Goal: Task Accomplishment & Management: Use online tool/utility

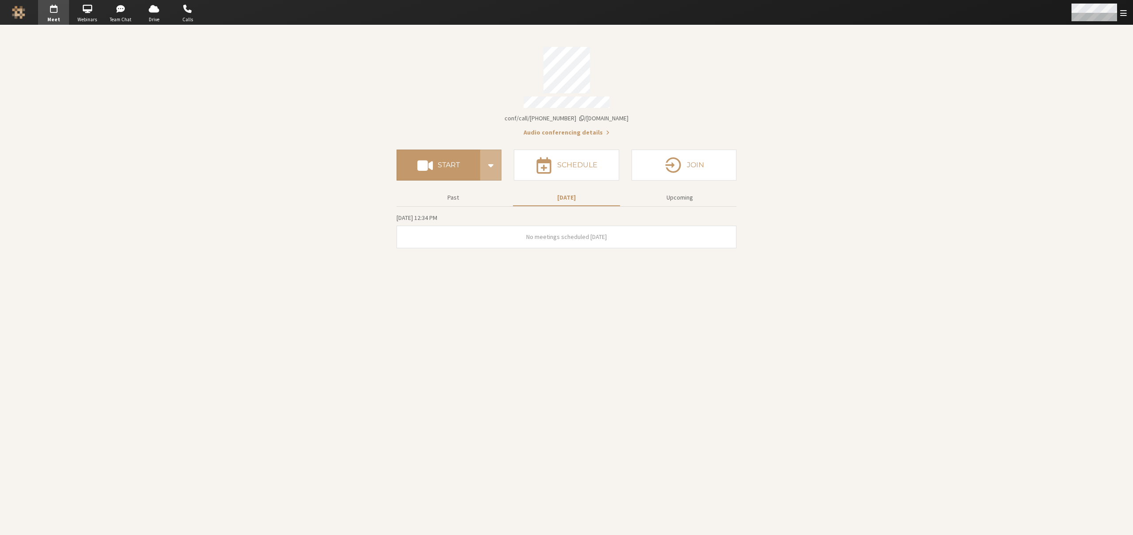
click at [1122, 14] on span "Open menu" at bounding box center [1123, 13] width 7 height 8
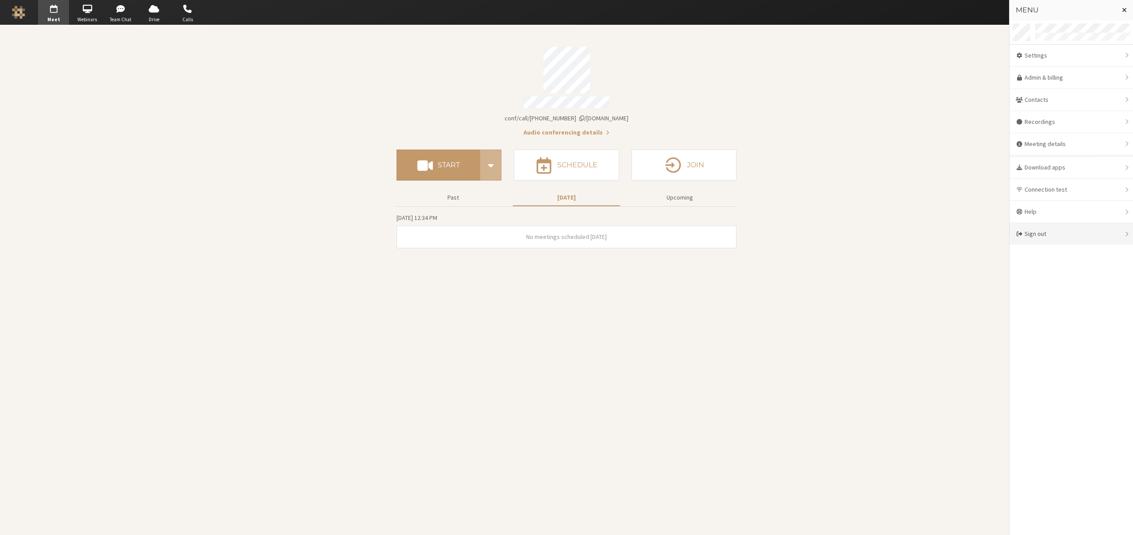
click at [1038, 235] on div "Sign out" at bounding box center [1071, 234] width 123 height 22
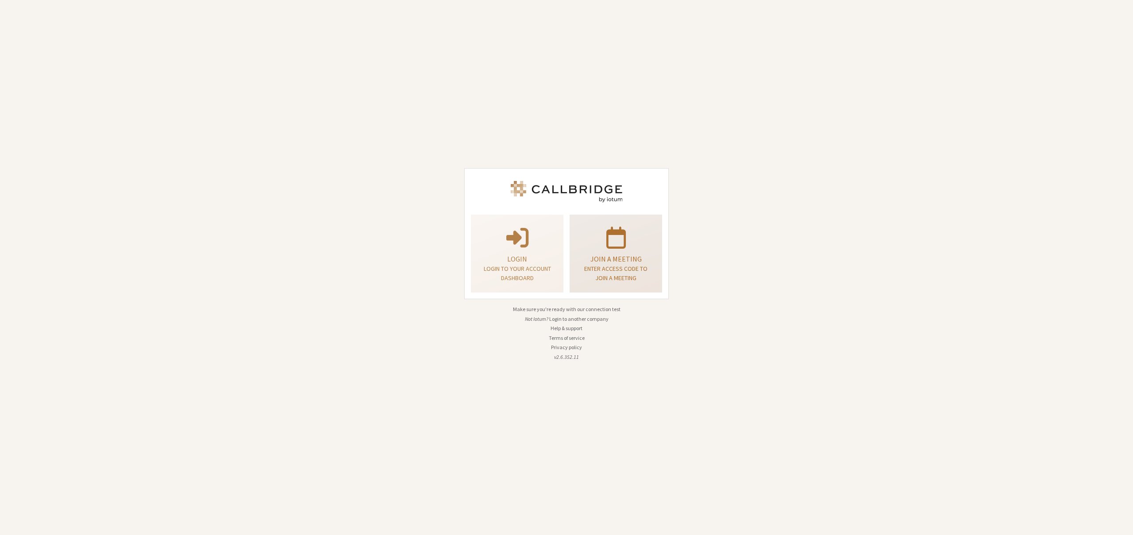
click at [603, 262] on p "Join a meeting" at bounding box center [616, 259] width 70 height 11
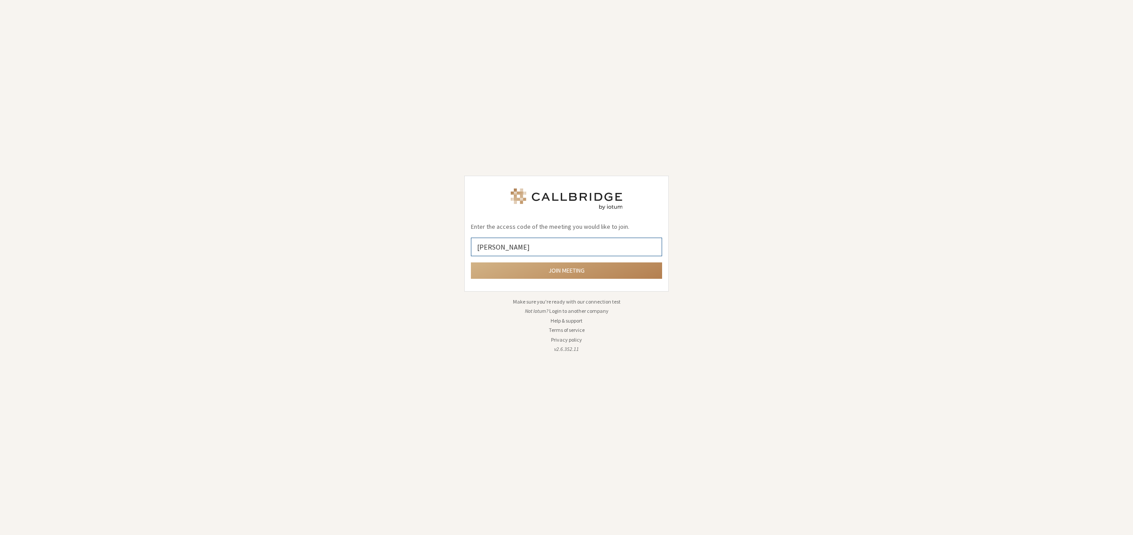
paste input "13.7.8 (22H730)"
click at [584, 246] on input "[PERSON_NAME] 13.7.8 (22H730)" at bounding box center [566, 247] width 191 height 19
paste input "Version 140.0.7339.210"
type input "[PERSON_NAME] 13.7.8 (22H730) Chrome 140.0.7339.210"
click at [600, 272] on button "Join meeting" at bounding box center [566, 270] width 191 height 16
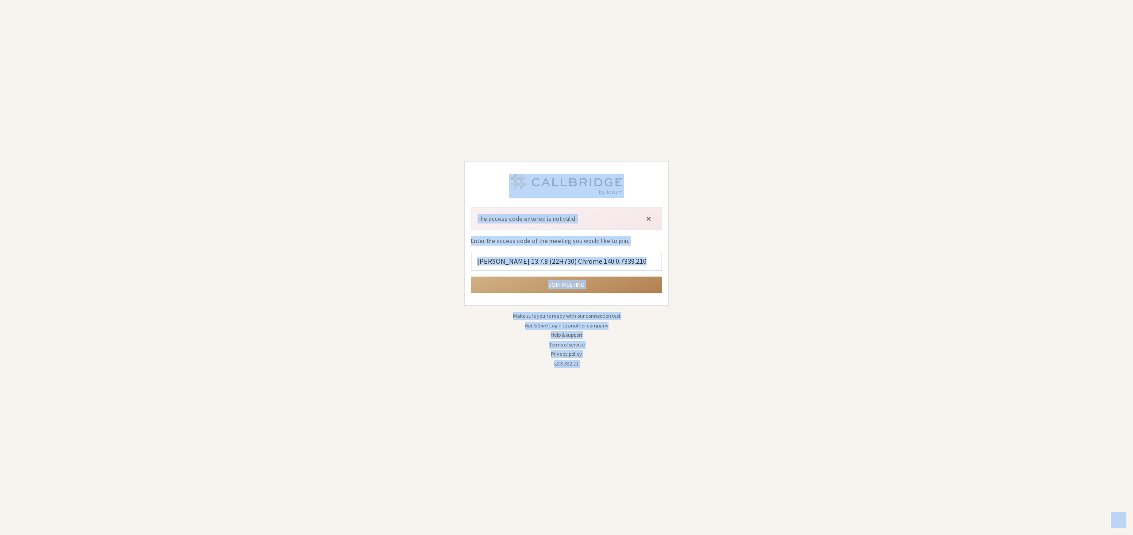
click at [657, 259] on input "[PERSON_NAME] 13.7.8 (22H730) Chrome 140.0.7339.210" at bounding box center [566, 261] width 191 height 19
